Goal: Task Accomplishment & Management: Use online tool/utility

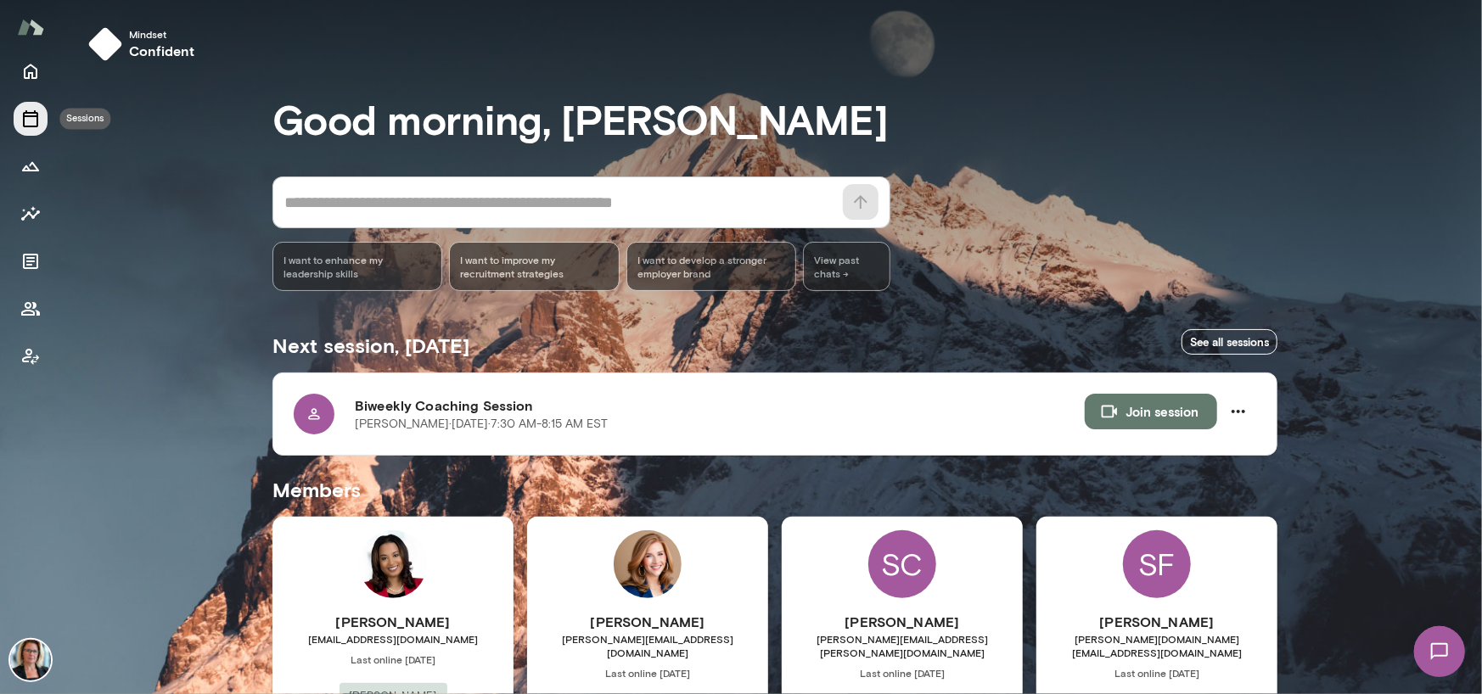
click at [32, 116] on icon "Sessions" at bounding box center [30, 118] width 15 height 17
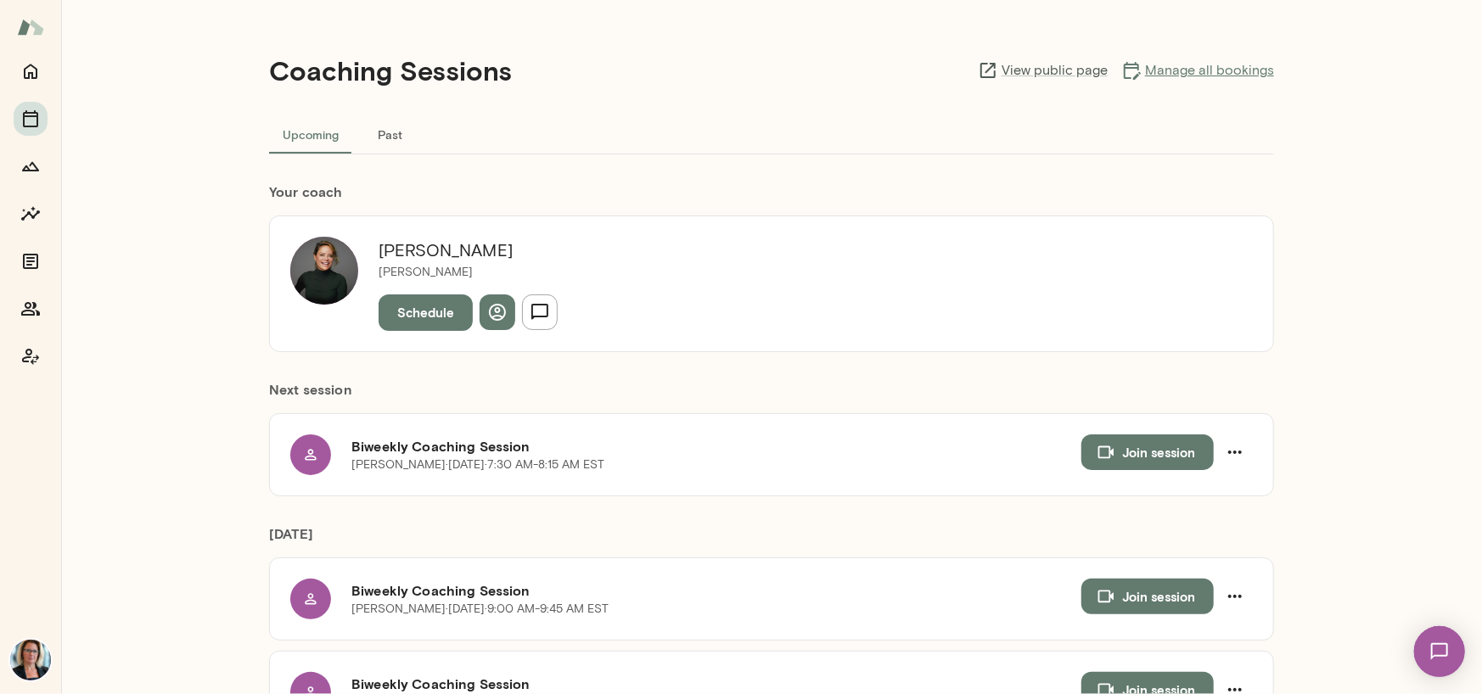
click at [1204, 76] on link "Manage all bookings" at bounding box center [1197, 70] width 153 height 20
click at [32, 72] on icon "Home" at bounding box center [31, 72] width 14 height 15
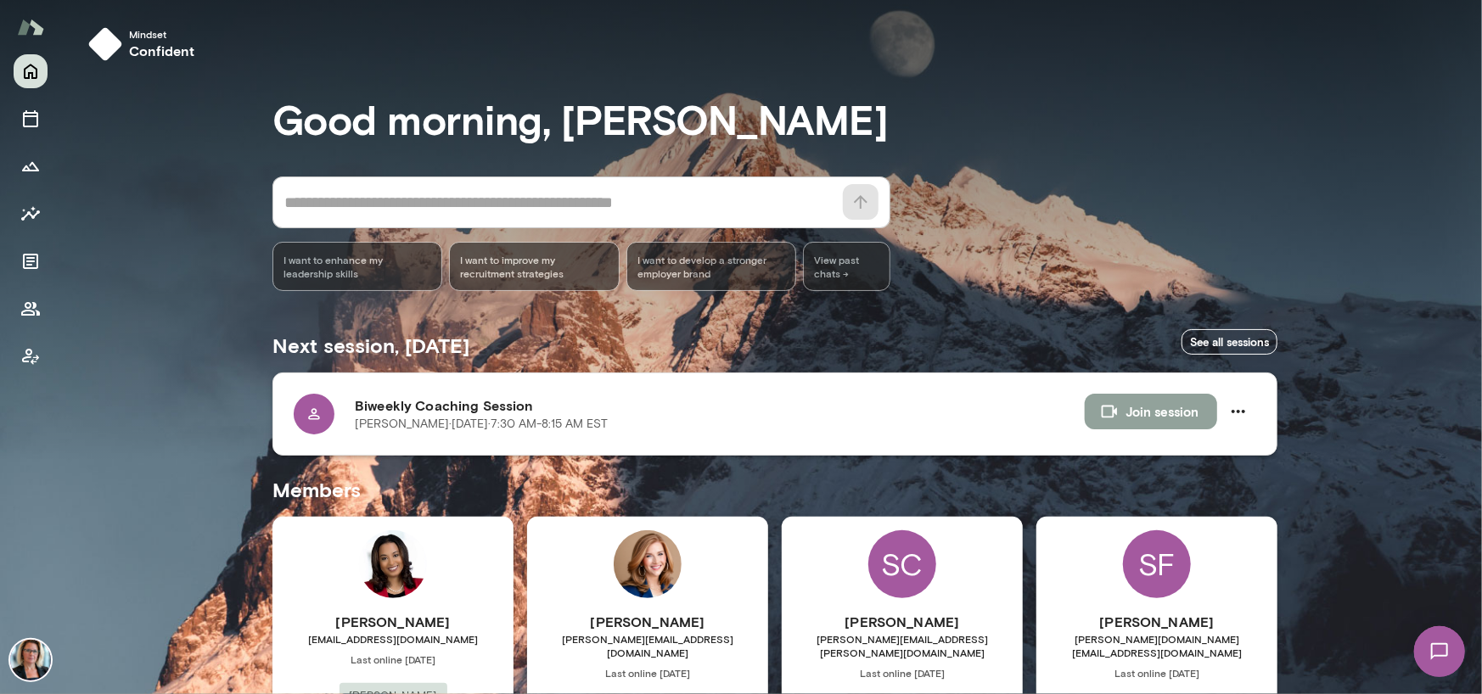
click at [1134, 406] on button "Join session" at bounding box center [1151, 412] width 132 height 36
